Goal: Navigation & Orientation: Find specific page/section

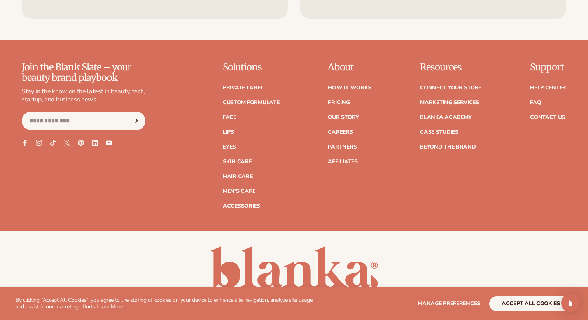
scroll to position [344, 0]
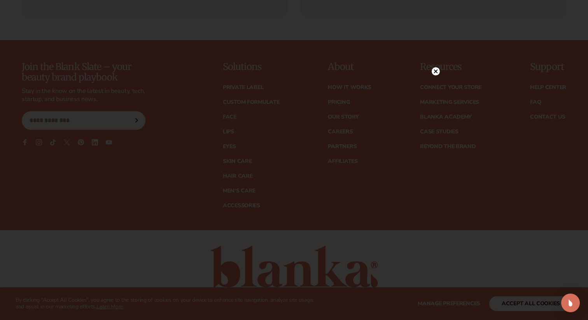
click at [436, 71] on icon at bounding box center [436, 72] width 4 height 4
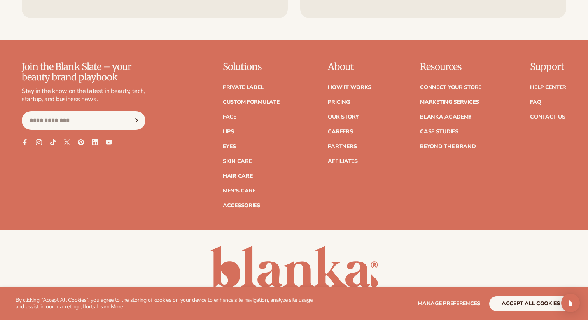
click at [231, 160] on link "Skin Care" at bounding box center [237, 161] width 29 height 5
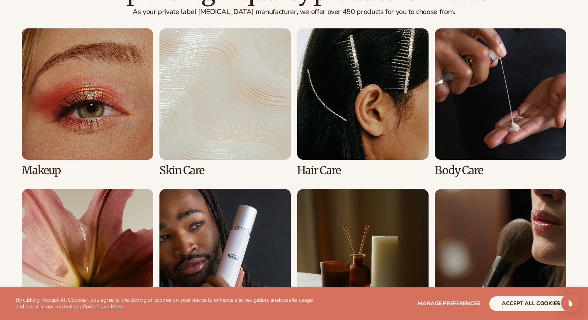
scroll to position [570, 0]
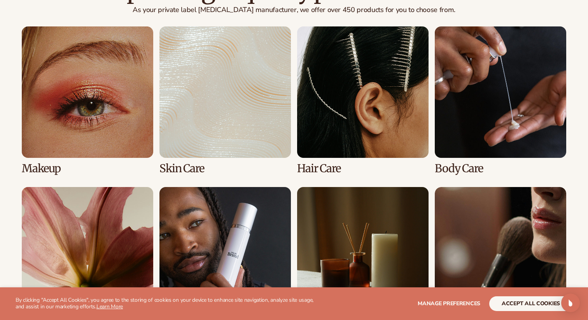
click at [236, 107] on link "2 / 8" at bounding box center [224, 100] width 131 height 148
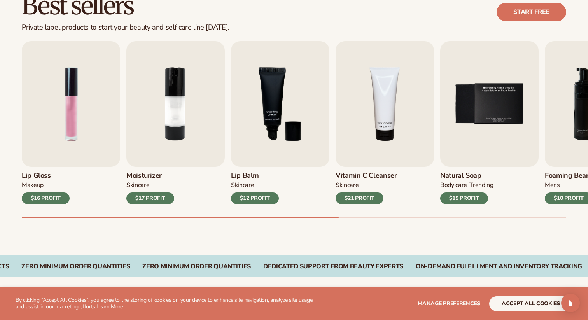
scroll to position [239, 0]
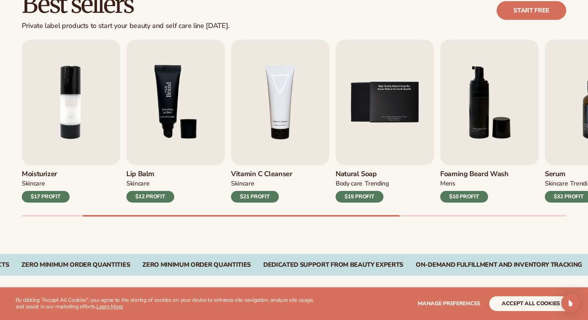
click at [177, 103] on img "3 / 9" at bounding box center [175, 103] width 98 height 126
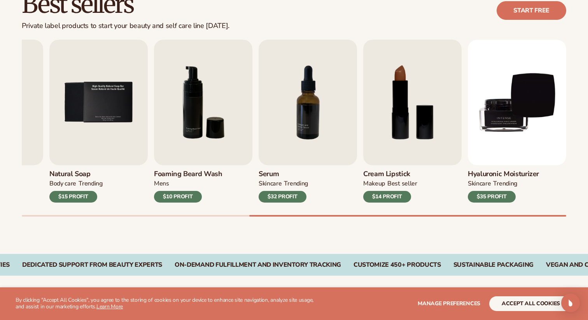
click at [440, 234] on div "Best sellers Private label products to start your beauty and self care line tod…" at bounding box center [294, 111] width 588 height 285
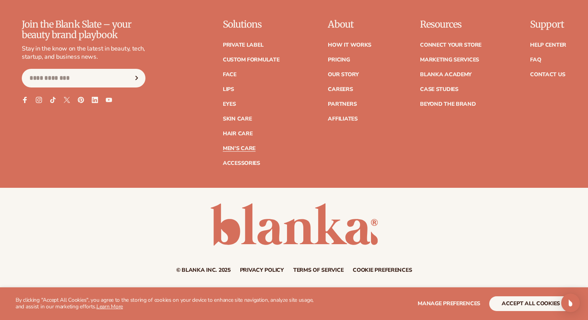
scroll to position [1421, 0]
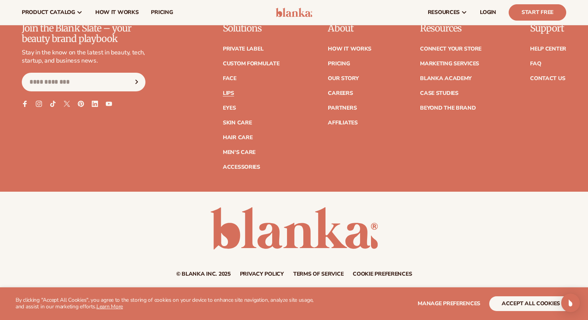
click at [228, 93] on link "Lips" at bounding box center [228, 93] width 11 height 5
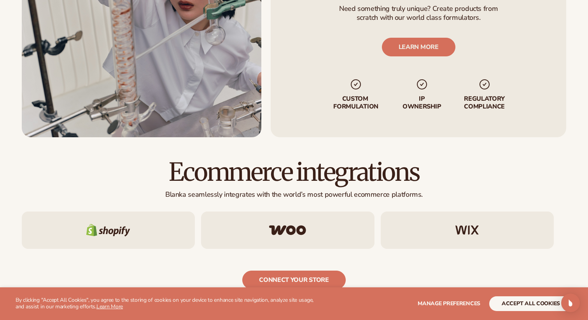
scroll to position [1083, 0]
